Goal: Task Accomplishment & Management: Manage account settings

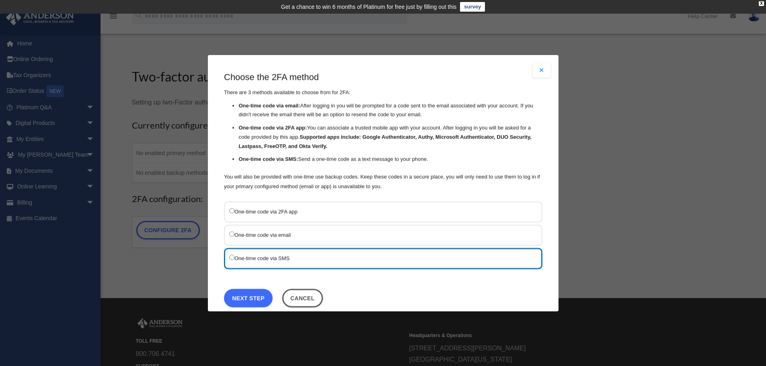
click at [253, 295] on link "Next Step" at bounding box center [248, 298] width 49 height 18
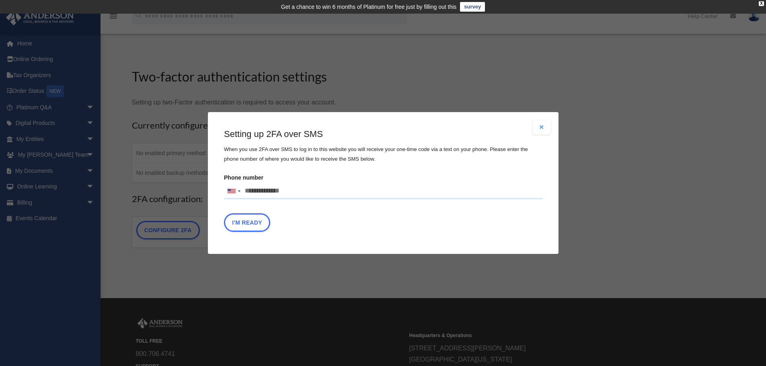
click at [276, 193] on input "Phone number [GEOGRAPHIC_DATA] +1 [GEOGRAPHIC_DATA] +44 [GEOGRAPHIC_DATA] (‫[GE…" at bounding box center [383, 191] width 319 height 16
type input "**********"
click at [252, 218] on button "I'm Ready" at bounding box center [247, 223] width 46 height 18
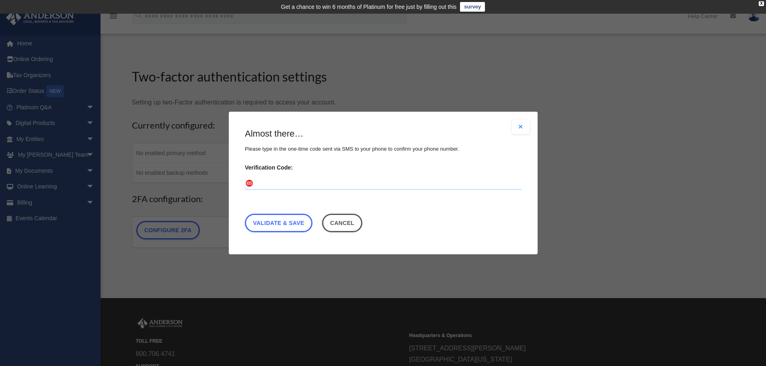
click at [282, 183] on input "Verification Code:" at bounding box center [383, 183] width 277 height 13
type input "******"
click at [269, 225] on link "Validate & Save" at bounding box center [279, 223] width 68 height 18
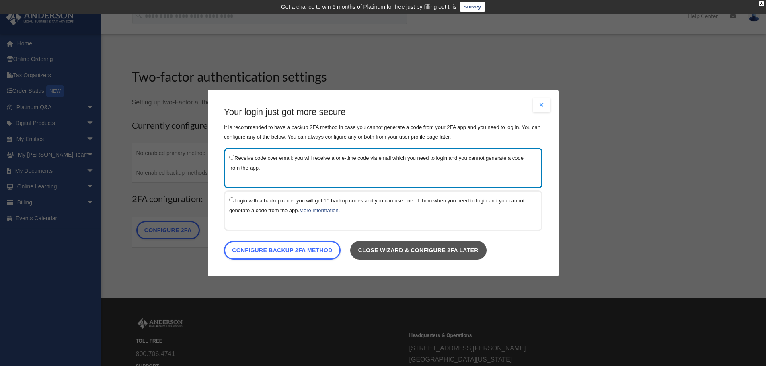
click at [449, 251] on link "Close wizard & configure 2FA later" at bounding box center [418, 250] width 136 height 18
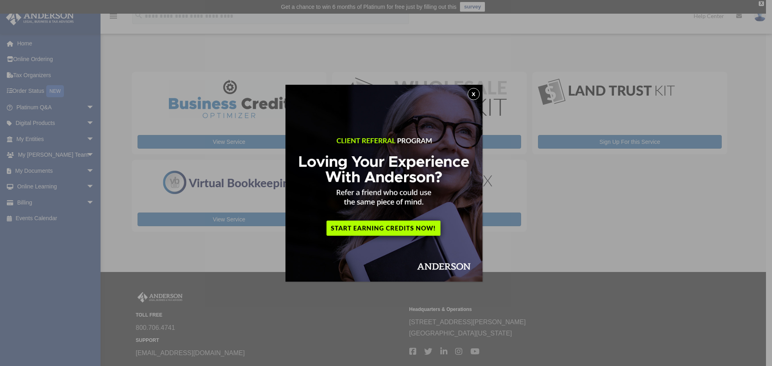
click at [475, 93] on button "x" at bounding box center [474, 94] width 12 height 12
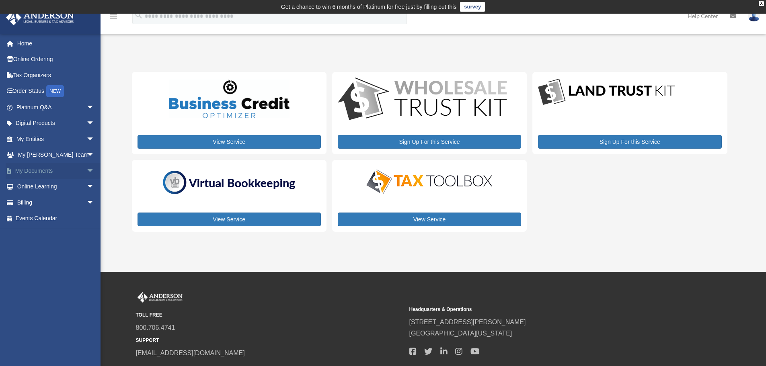
click at [86, 170] on span "arrow_drop_down" at bounding box center [94, 171] width 16 height 16
click at [37, 187] on link "Box" at bounding box center [58, 187] width 95 height 16
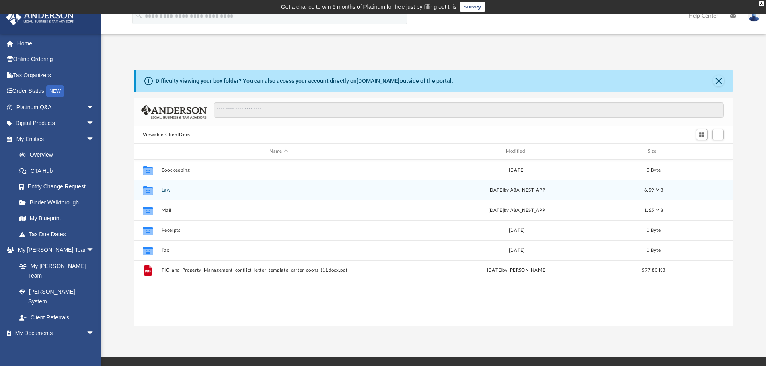
scroll to position [177, 593]
click at [169, 189] on button "Law" at bounding box center [278, 190] width 234 height 5
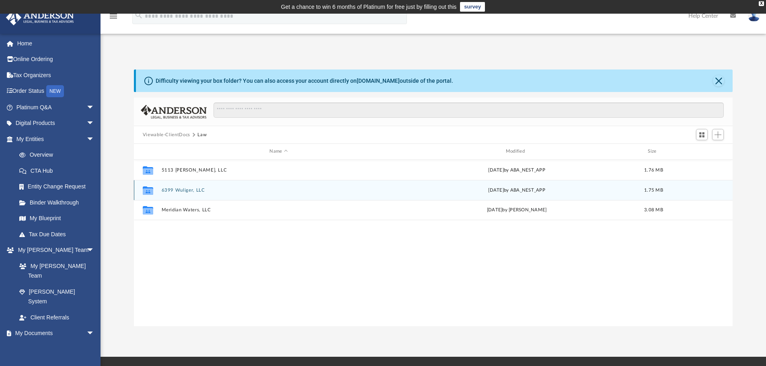
click at [148, 191] on icon "grid" at bounding box center [148, 191] width 10 height 6
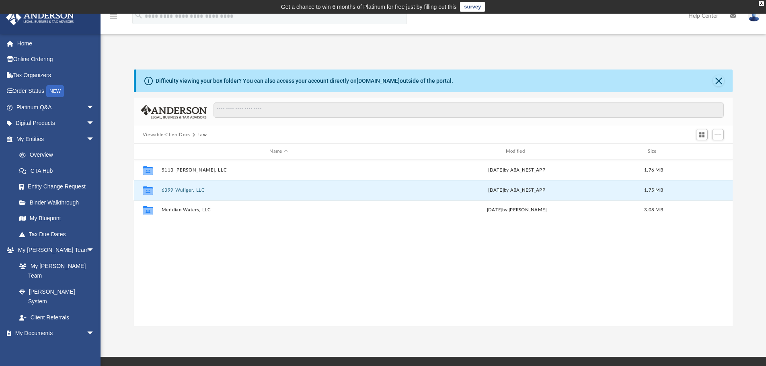
click at [148, 191] on icon "grid" at bounding box center [148, 191] width 10 height 6
click at [194, 193] on button "6399 Wuliger, LLC" at bounding box center [278, 190] width 234 height 5
